Goal: Contribute content: Contribute content

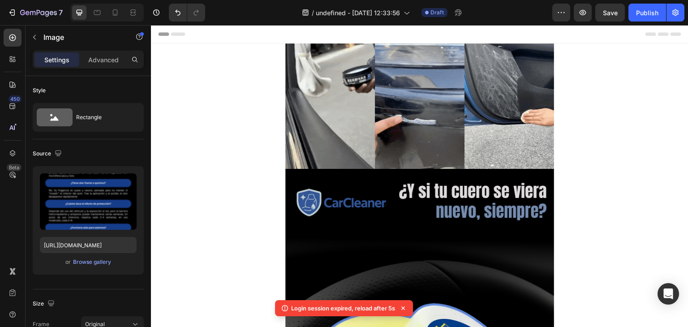
scroll to position [3405, 0]
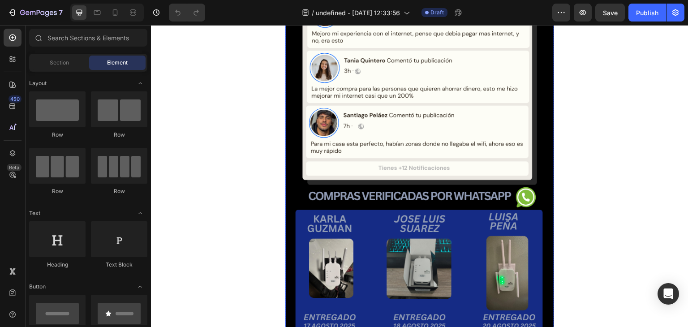
scroll to position [3405, 0]
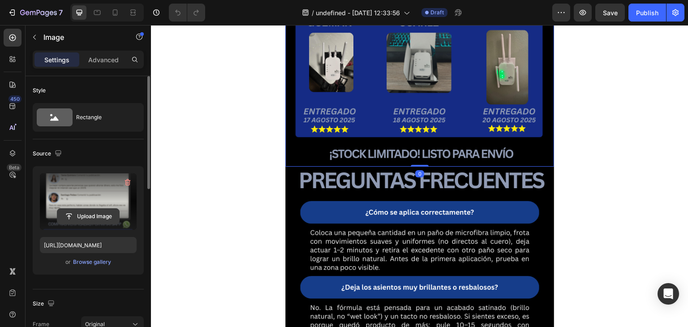
click at [87, 215] on input "file" at bounding box center [88, 216] width 62 height 15
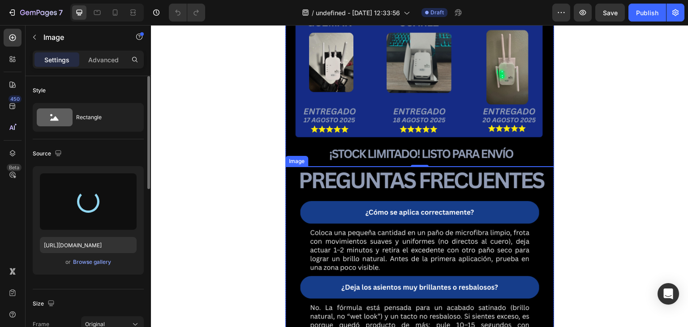
type input "[URL][DOMAIN_NAME]"
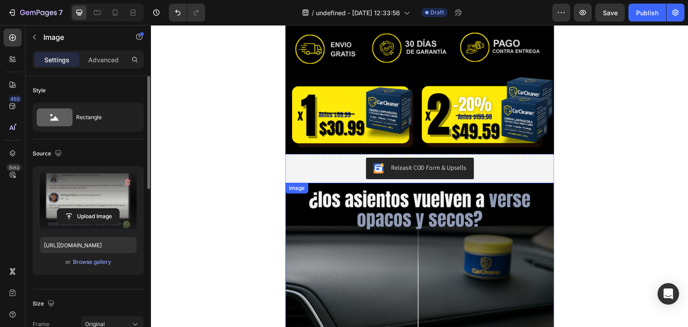
scroll to position [448, 0]
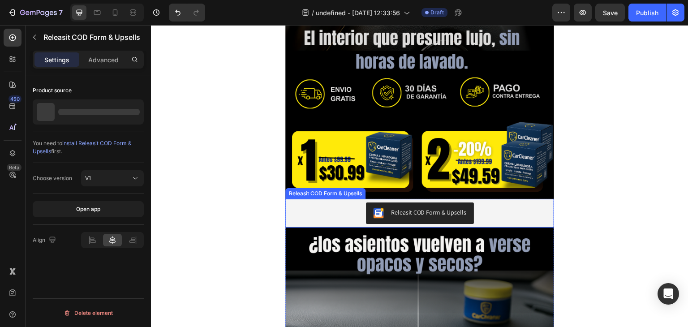
click at [474, 213] on div "Releasit COD Form & Upsells" at bounding box center [420, 213] width 262 height 22
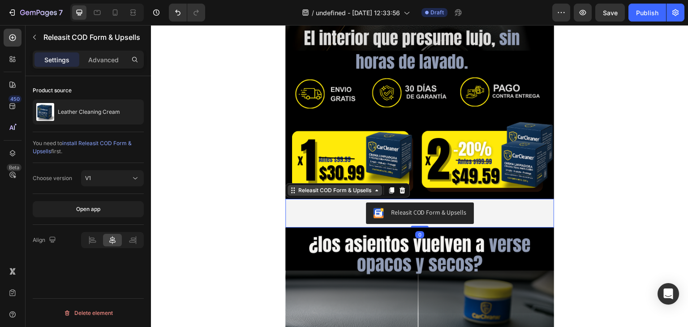
click at [365, 194] on div "Releasit COD Form & Upsells" at bounding box center [335, 190] width 95 height 11
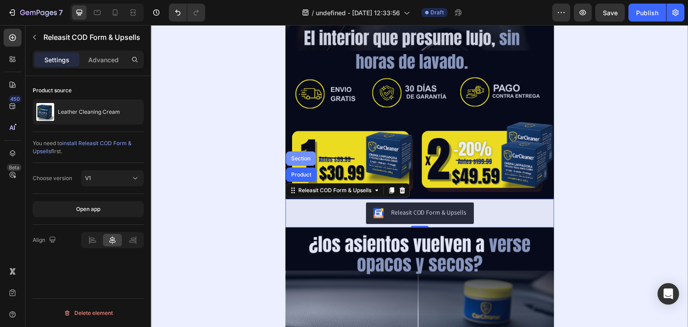
click at [306, 157] on div "Section" at bounding box center [300, 158] width 23 height 5
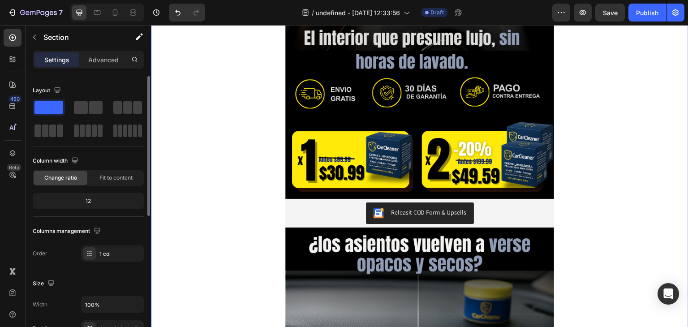
scroll to position [269, 0]
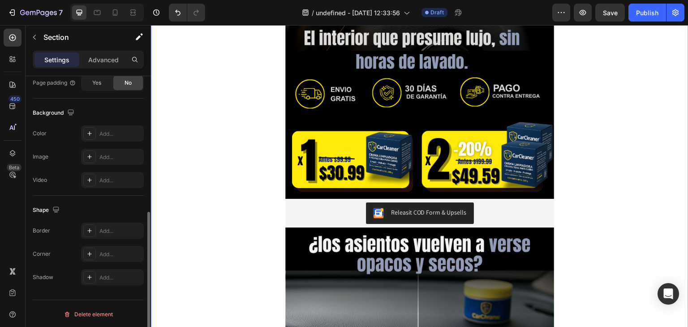
click at [73, 136] on div "Color Add..." at bounding box center [88, 133] width 111 height 16
click at [91, 134] on icon at bounding box center [89, 133] width 7 height 7
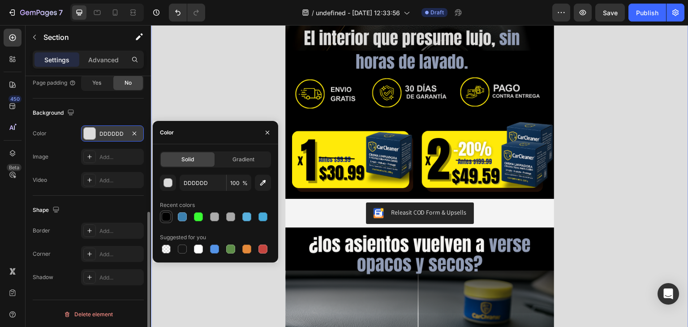
click at [167, 217] on div at bounding box center [166, 216] width 9 height 9
type input "000000"
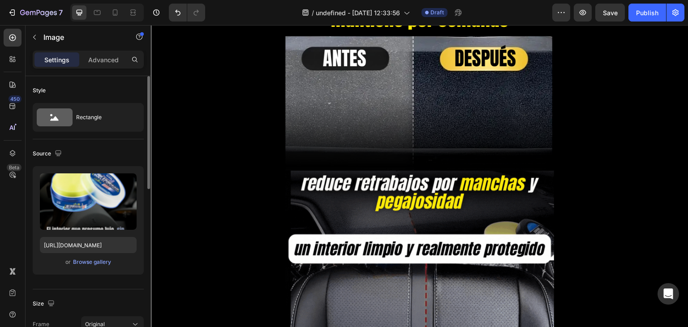
scroll to position [1478, 0]
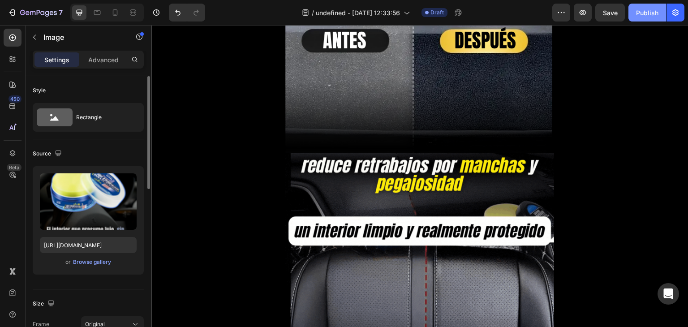
click at [640, 18] on button "Publish" at bounding box center [648, 13] width 38 height 18
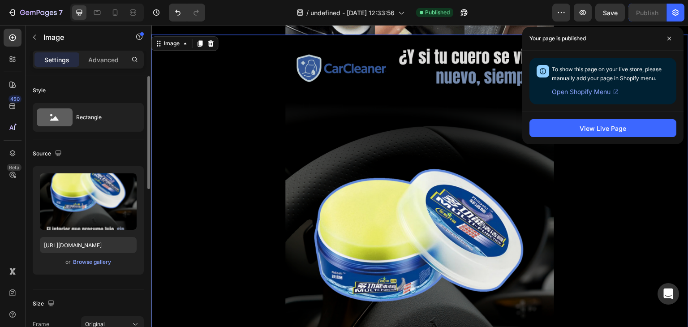
click at [428, 162] on img at bounding box center [419, 273] width 269 height 478
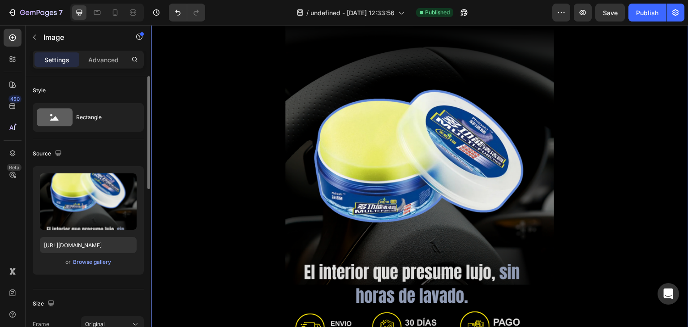
scroll to position [358, 0]
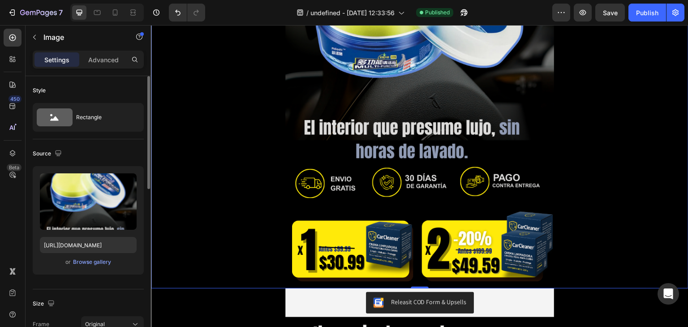
click at [436, 130] on img at bounding box center [419, 49] width 269 height 478
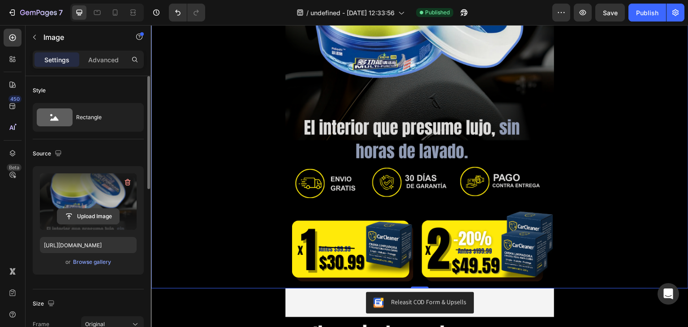
click at [97, 217] on input "file" at bounding box center [88, 216] width 62 height 15
click at [99, 222] on input "file" at bounding box center [88, 216] width 62 height 15
click at [104, 210] on input "file" at bounding box center [88, 216] width 62 height 15
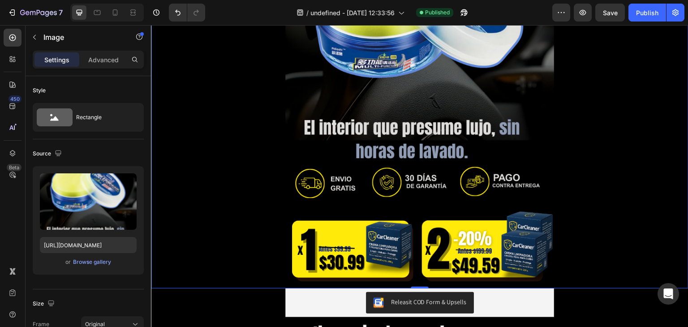
click at [397, 131] on img at bounding box center [419, 49] width 269 height 478
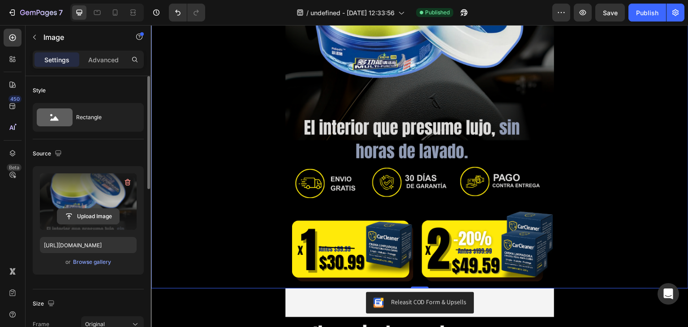
click at [94, 218] on input "file" at bounding box center [88, 216] width 62 height 15
click at [640, 22] on div "7 Version history / undefined - [DATE] 12:33:56 Published Preview Save Publish" at bounding box center [344, 13] width 688 height 26
click at [643, 16] on div "Publish" at bounding box center [647, 12] width 22 height 9
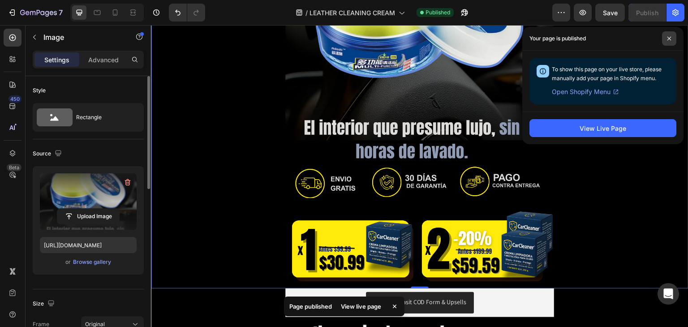
click at [668, 34] on span at bounding box center [669, 38] width 14 height 14
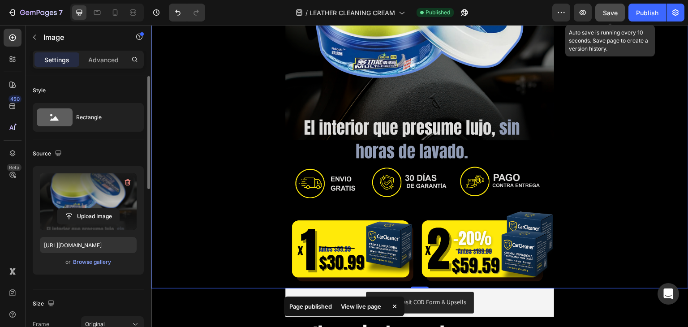
click at [620, 20] on button "Save" at bounding box center [610, 13] width 30 height 18
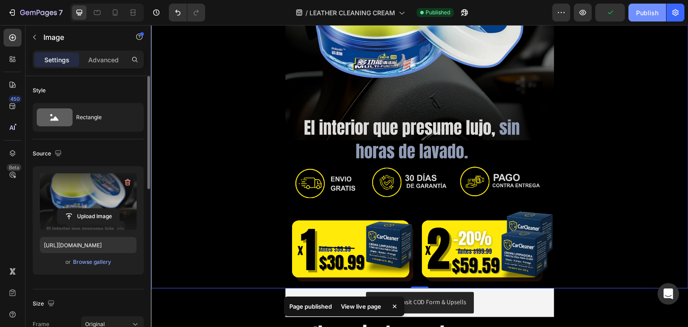
click at [640, 14] on div "Publish" at bounding box center [647, 12] width 22 height 9
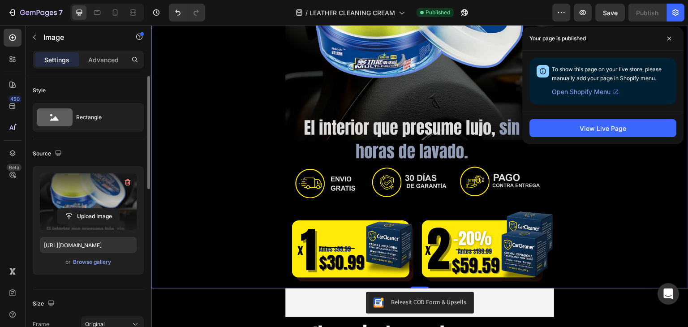
click at [212, 229] on div at bounding box center [420, 49] width 538 height 478
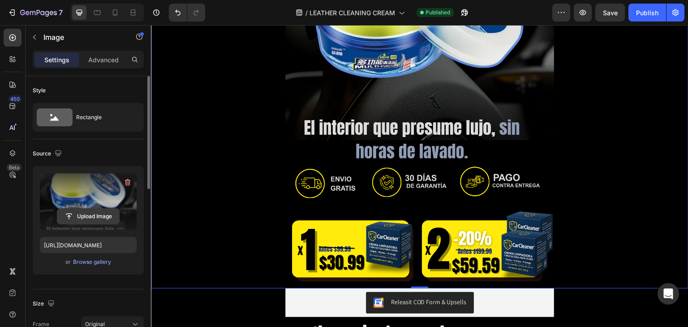
click at [81, 215] on input "file" at bounding box center [88, 216] width 62 height 15
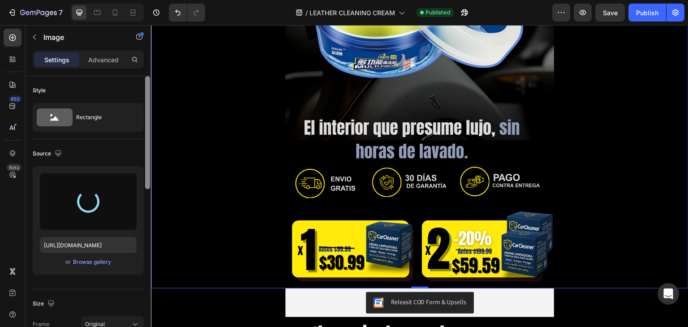
type input "[URL][DOMAIN_NAME]"
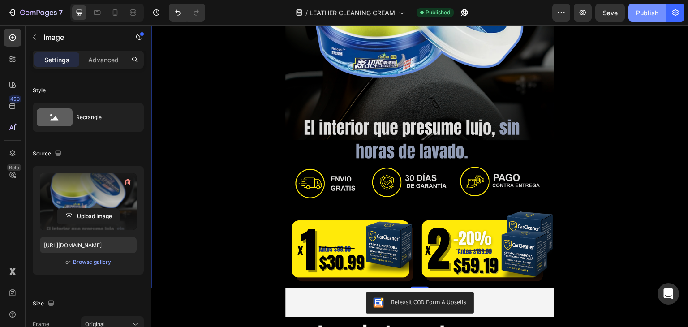
click at [650, 13] on div "Publish" at bounding box center [647, 12] width 22 height 9
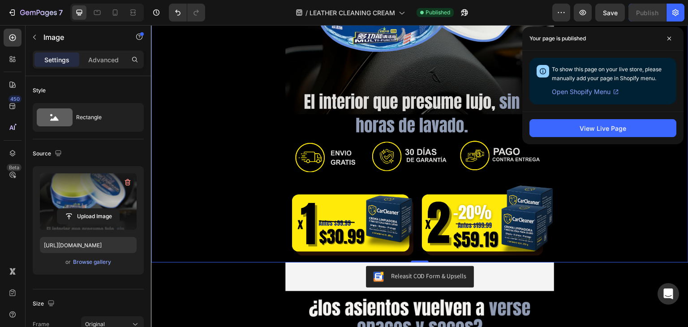
scroll to position [493, 0]
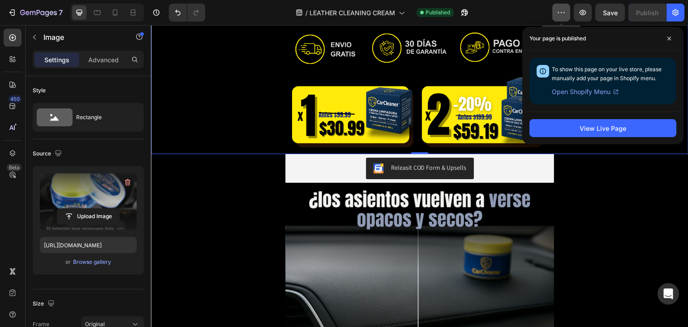
click at [564, 17] on icon "button" at bounding box center [561, 12] width 9 height 9
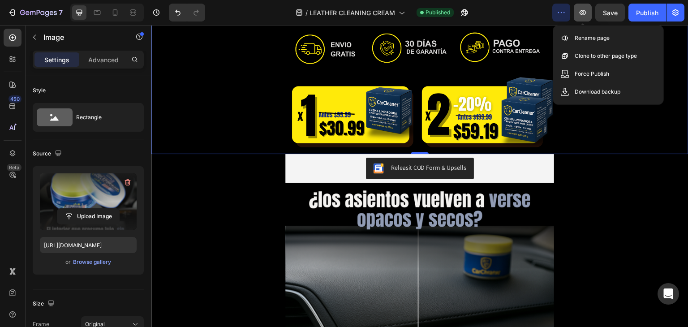
click at [579, 17] on button "button" at bounding box center [583, 13] width 18 height 18
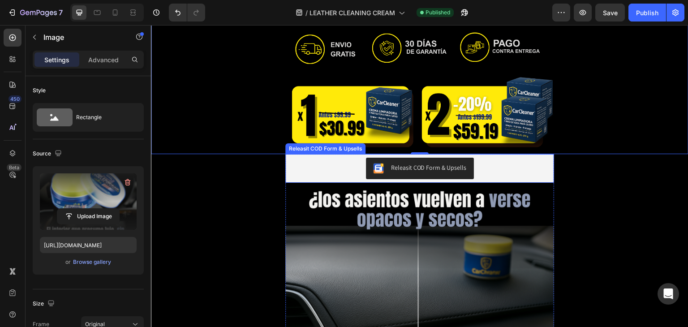
click at [348, 165] on div "Releasit COD Form & Upsells" at bounding box center [420, 169] width 262 height 22
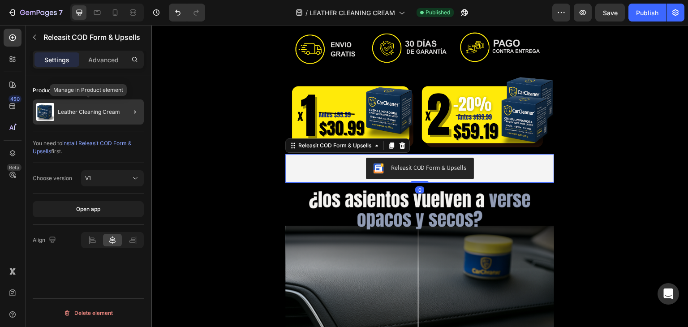
click at [117, 112] on p "Leather Cleaning Cream" at bounding box center [89, 112] width 62 height 6
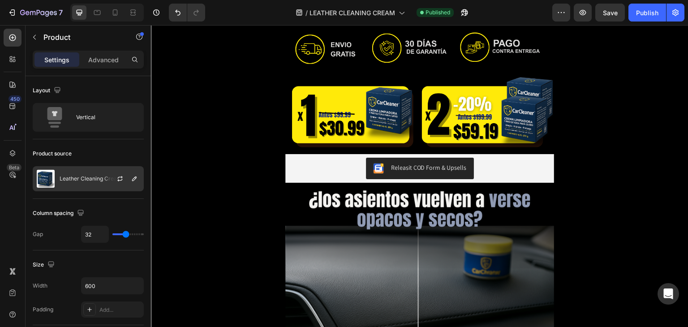
click at [101, 178] on p "Leather Cleaning Cream" at bounding box center [91, 179] width 62 height 6
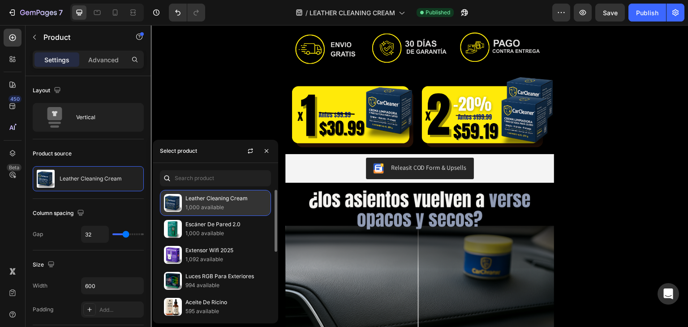
click at [229, 206] on p "1,000 available" at bounding box center [226, 207] width 82 height 9
click at [231, 206] on p "1,000 available" at bounding box center [226, 207] width 82 height 9
click at [235, 199] on p "Leather Cleaning Cream" at bounding box center [226, 198] width 82 height 9
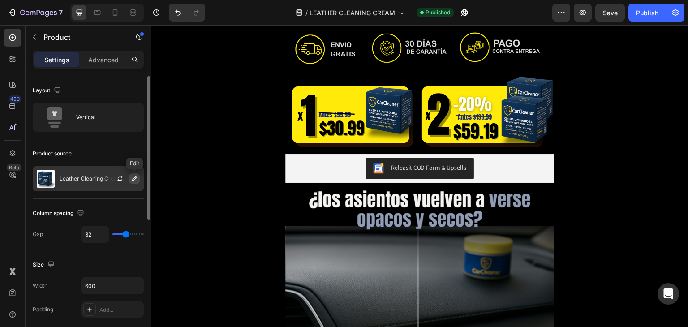
click at [131, 175] on button "button" at bounding box center [134, 178] width 11 height 11
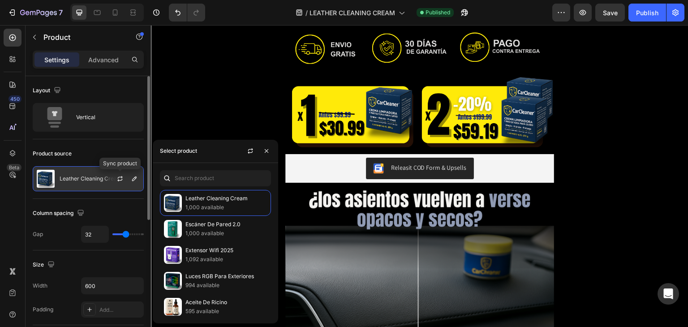
click at [113, 177] on div at bounding box center [123, 179] width 39 height 24
click at [120, 178] on icon "button" at bounding box center [119, 178] width 7 height 7
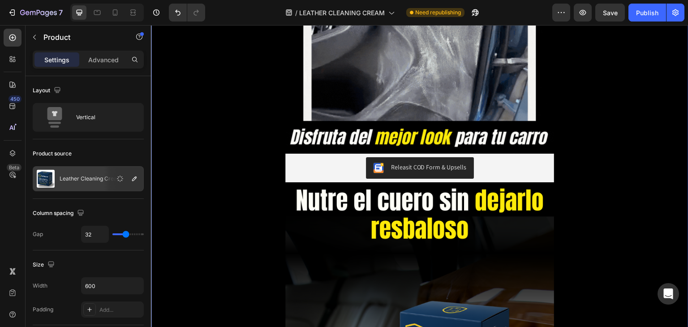
scroll to position [1971, 0]
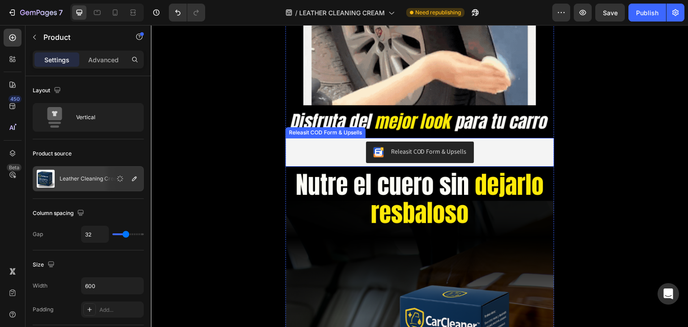
click at [330, 151] on div "Releasit COD Form & Upsells" at bounding box center [420, 153] width 262 height 22
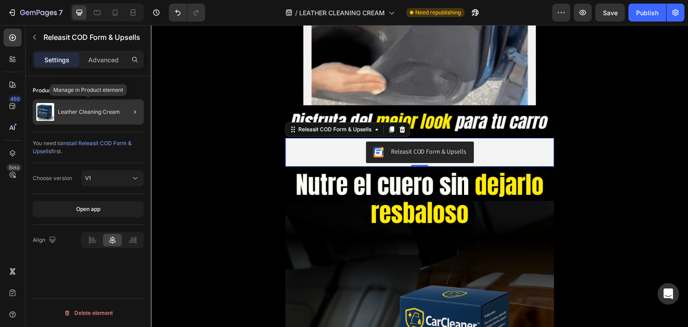
click at [97, 109] on p "Leather Cleaning Cream" at bounding box center [89, 112] width 62 height 6
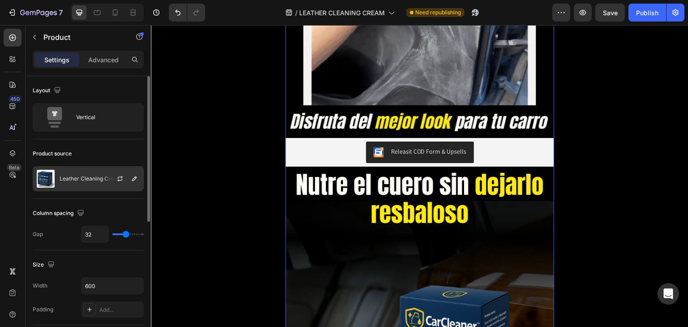
click at [104, 183] on div at bounding box center [123, 179] width 39 height 24
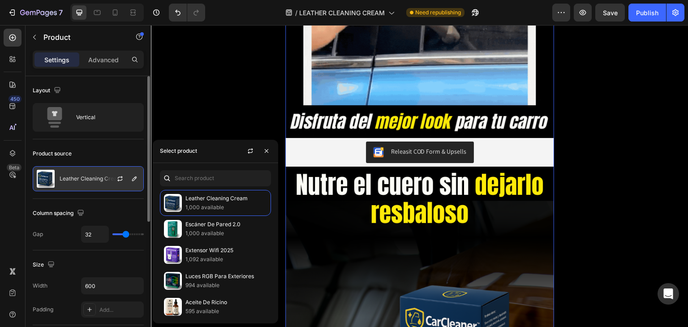
click at [104, 183] on div at bounding box center [123, 179] width 39 height 24
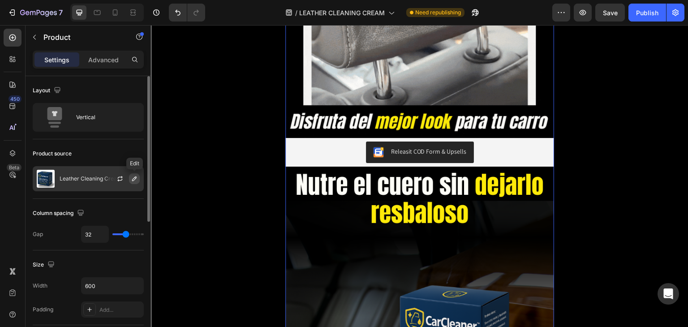
click at [135, 181] on icon "button" at bounding box center [134, 178] width 7 height 7
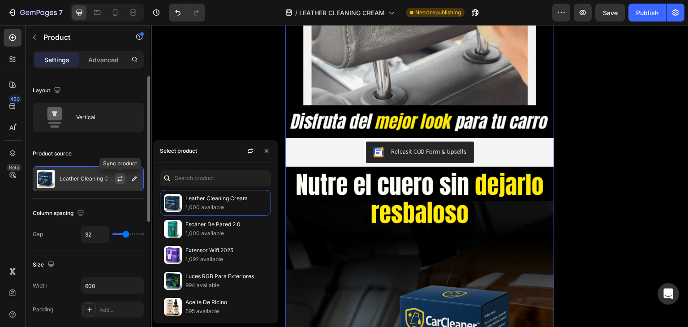
click at [122, 179] on icon "button" at bounding box center [119, 178] width 7 height 7
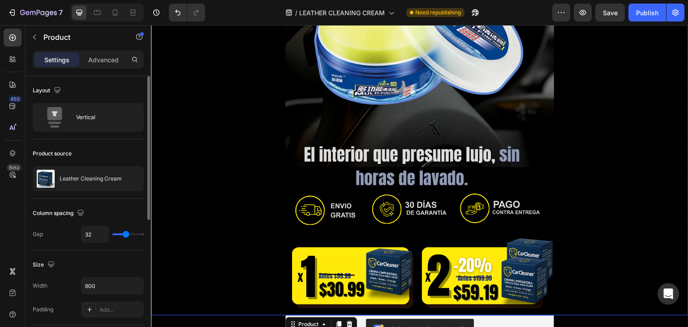
scroll to position [493, 0]
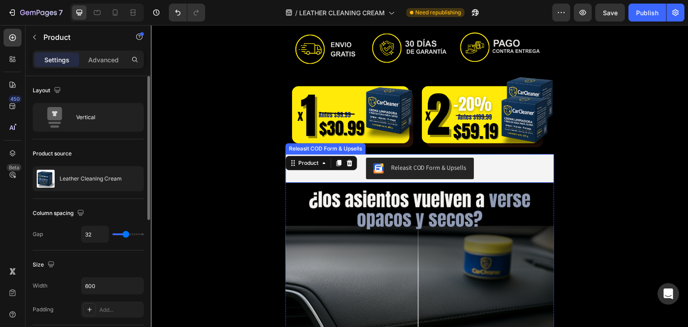
click at [332, 175] on div "Releasit COD Form & Upsells" at bounding box center [420, 169] width 262 height 22
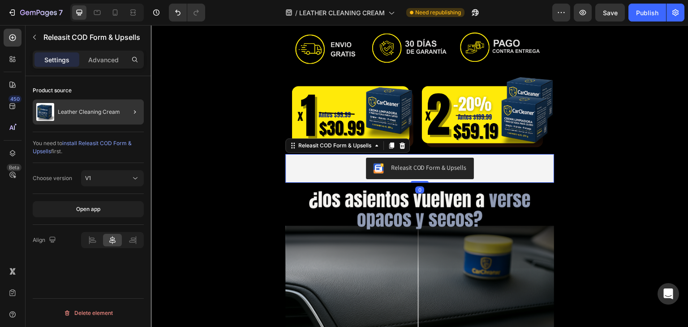
click at [121, 118] on div at bounding box center [131, 111] width 25 height 25
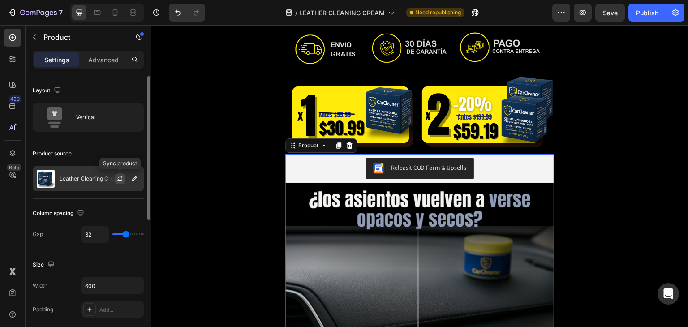
click at [121, 179] on icon "button" at bounding box center [119, 178] width 7 height 7
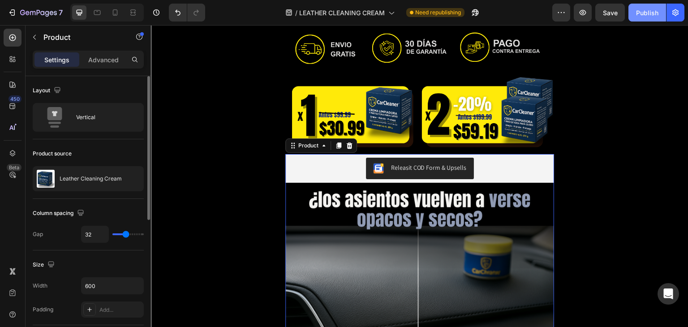
click at [634, 20] on button "Publish" at bounding box center [648, 13] width 38 height 18
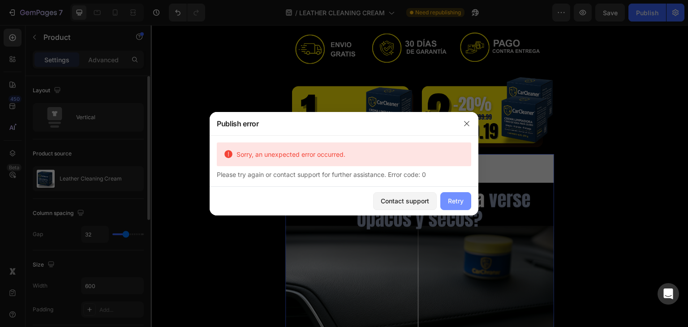
click at [451, 204] on div "Retry" at bounding box center [456, 200] width 16 height 9
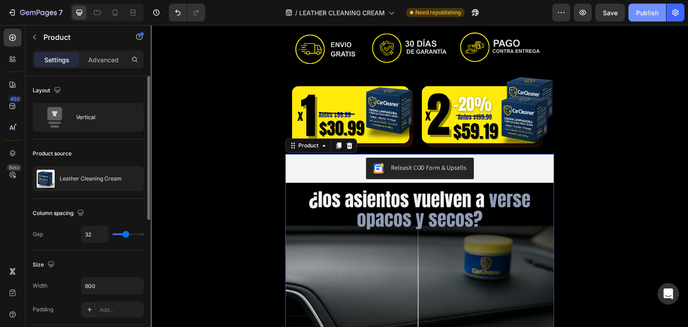
click at [642, 18] on button "Publish" at bounding box center [648, 13] width 38 height 18
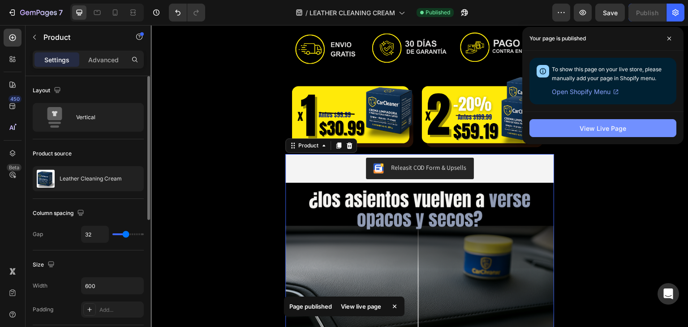
click at [582, 131] on div "View Live Page" at bounding box center [603, 128] width 47 height 9
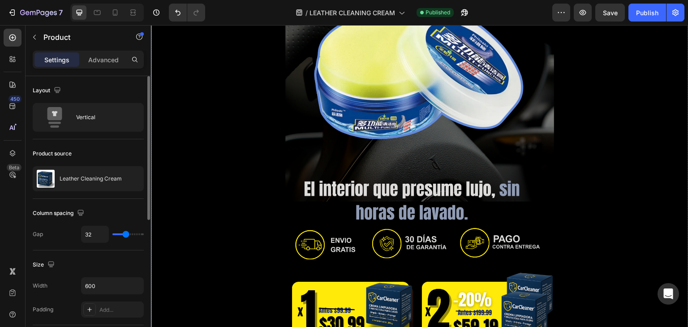
scroll to position [224, 0]
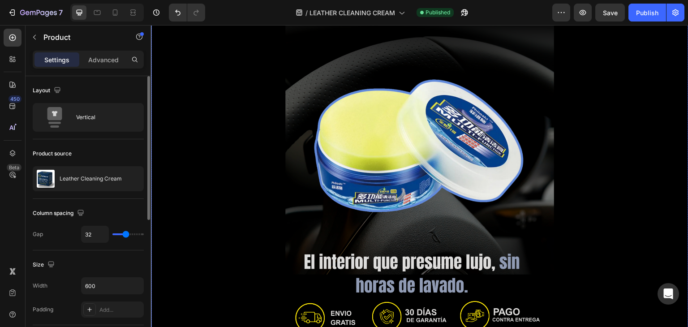
click at [435, 182] on img at bounding box center [419, 184] width 269 height 478
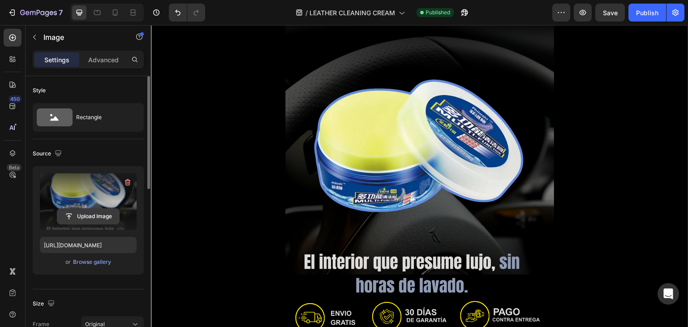
click at [102, 216] on input "file" at bounding box center [88, 216] width 62 height 15
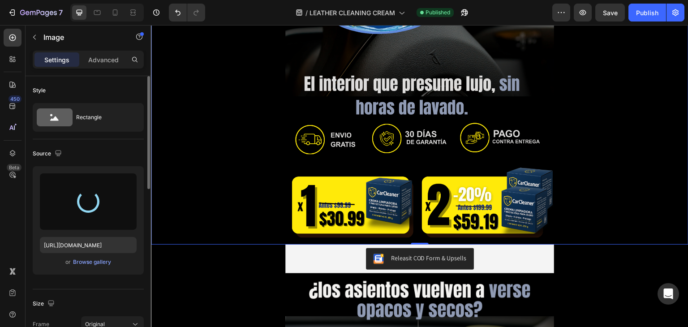
scroll to position [403, 0]
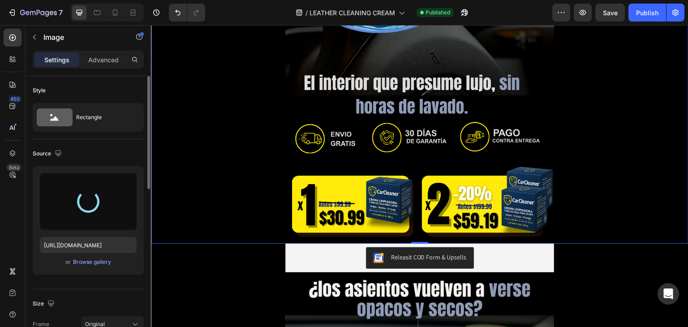
type input "[URL][DOMAIN_NAME]"
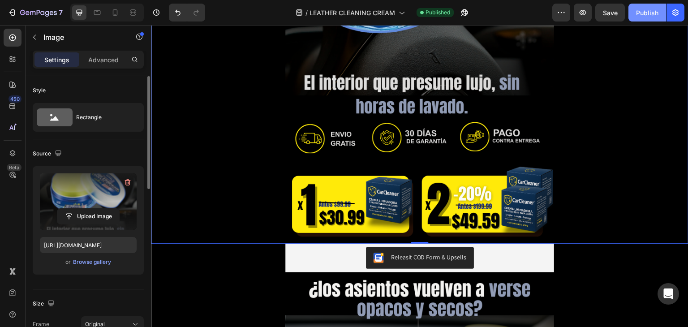
click at [654, 10] on div "Publish" at bounding box center [647, 12] width 22 height 9
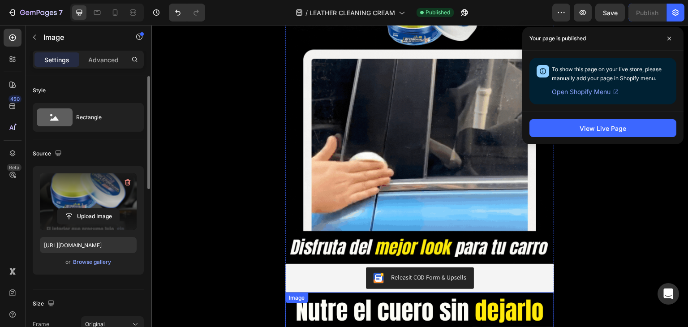
scroll to position [1837, 0]
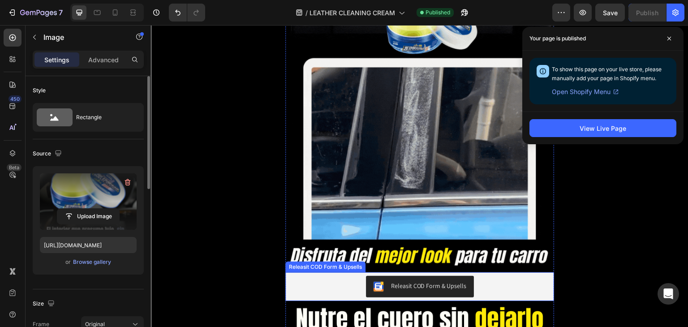
click at [326, 286] on div "Releasit COD Form & Upsells" at bounding box center [420, 287] width 262 height 22
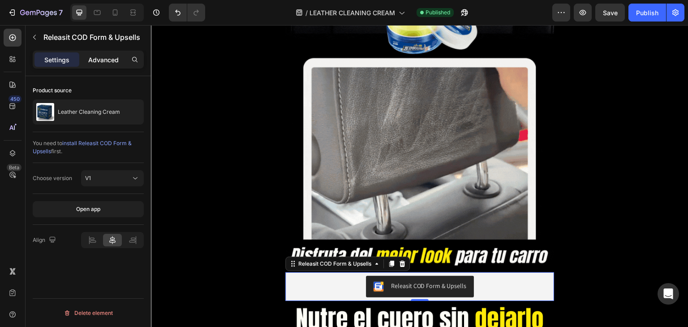
click at [108, 56] on p "Advanced" at bounding box center [103, 59] width 30 height 9
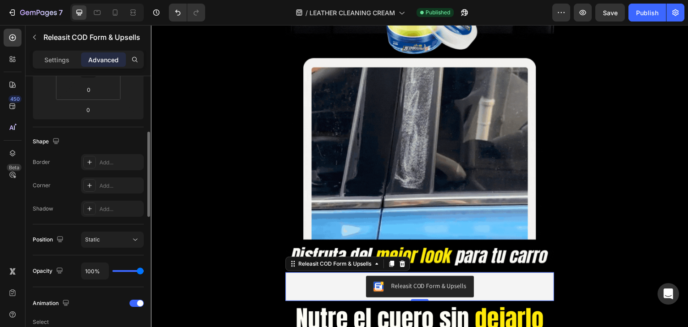
scroll to position [314, 0]
